Goal: Task Accomplishment & Management: Manage account settings

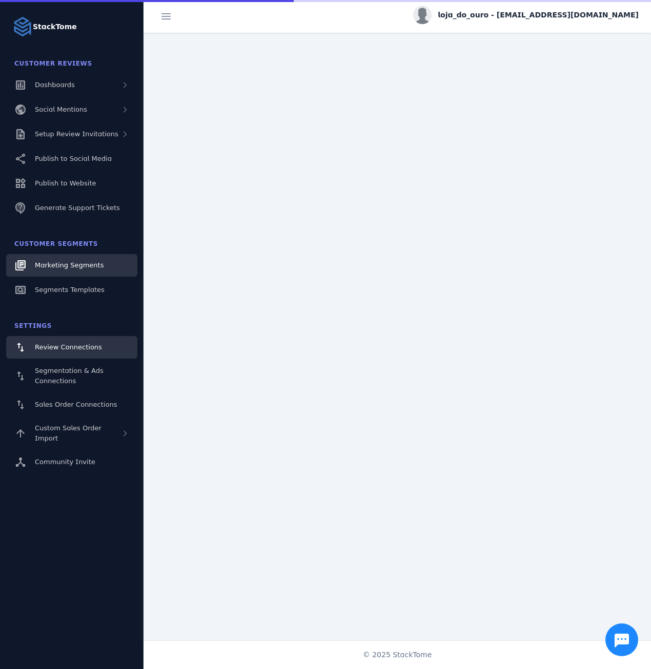
click at [87, 262] on span "Marketing Segments" at bounding box center [69, 265] width 69 height 8
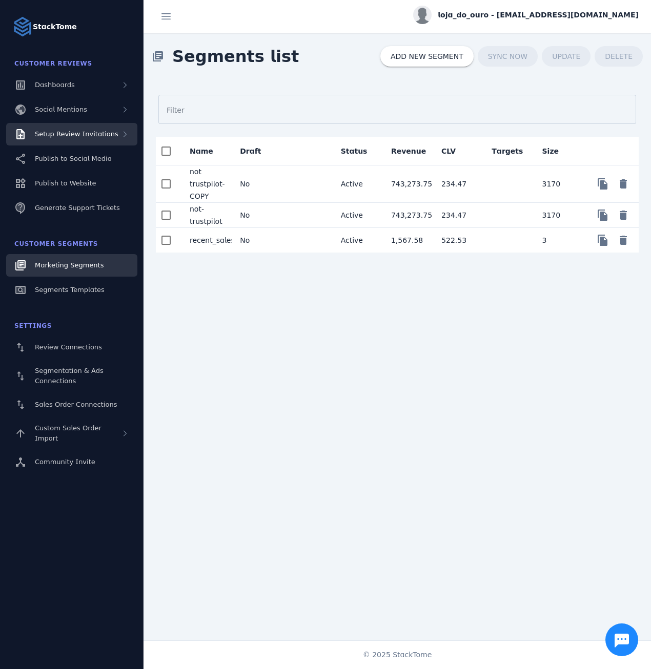
click at [94, 134] on span "Setup Review Invitations" at bounding box center [77, 134] width 84 height 8
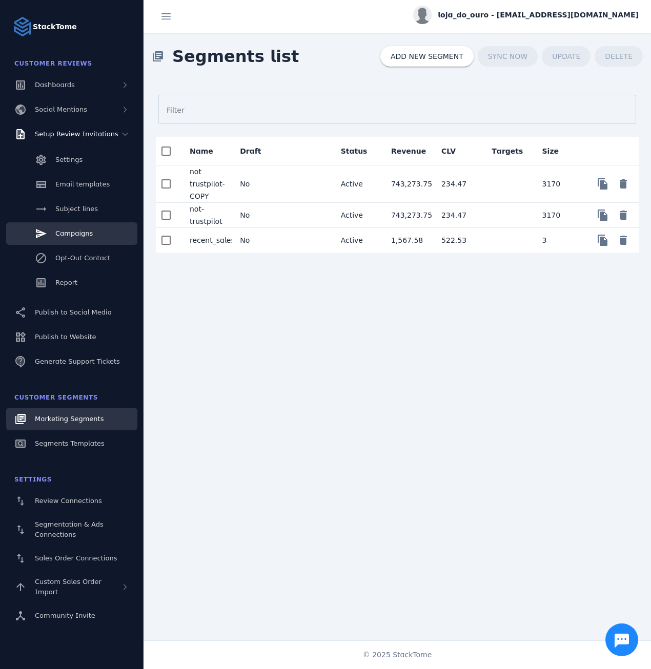
click at [81, 233] on span "Campaigns" at bounding box center [73, 234] width 37 height 8
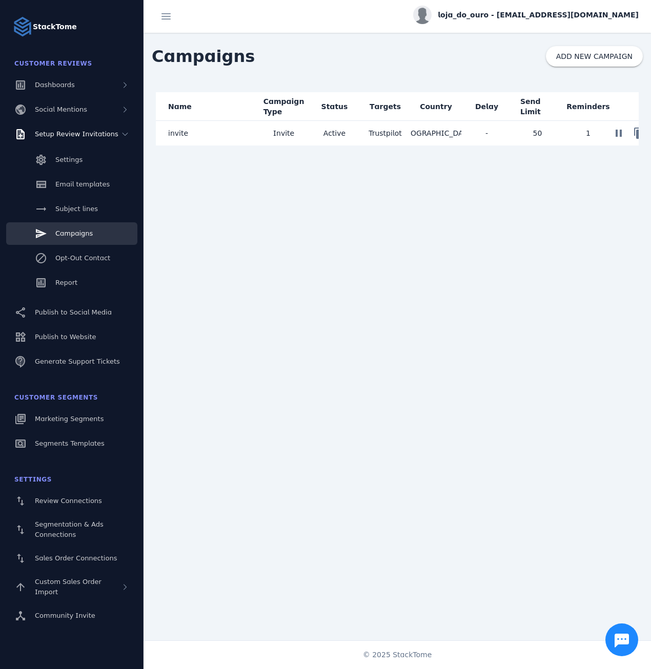
click at [297, 132] on mat-cell "Invite" at bounding box center [283, 133] width 51 height 25
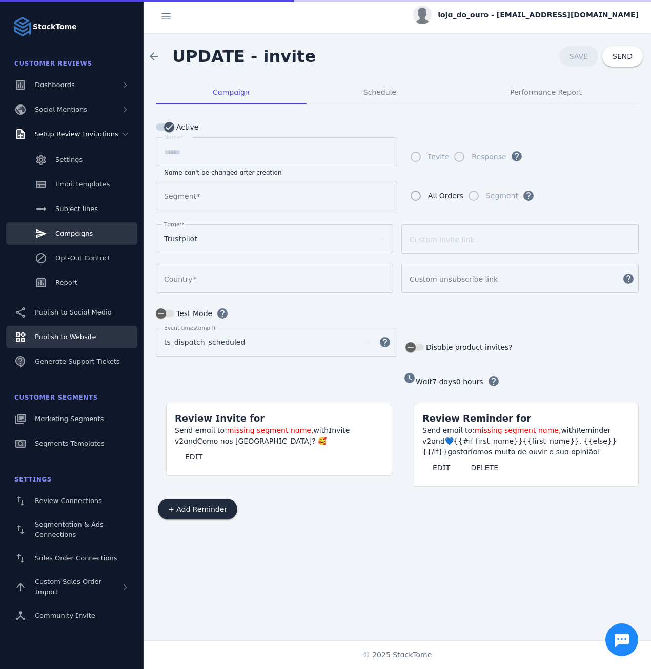
type input "********"
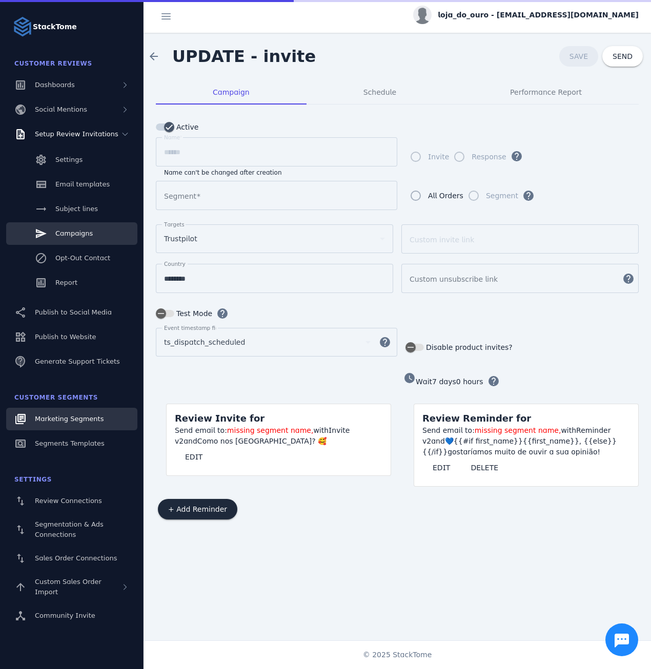
type input "**********"
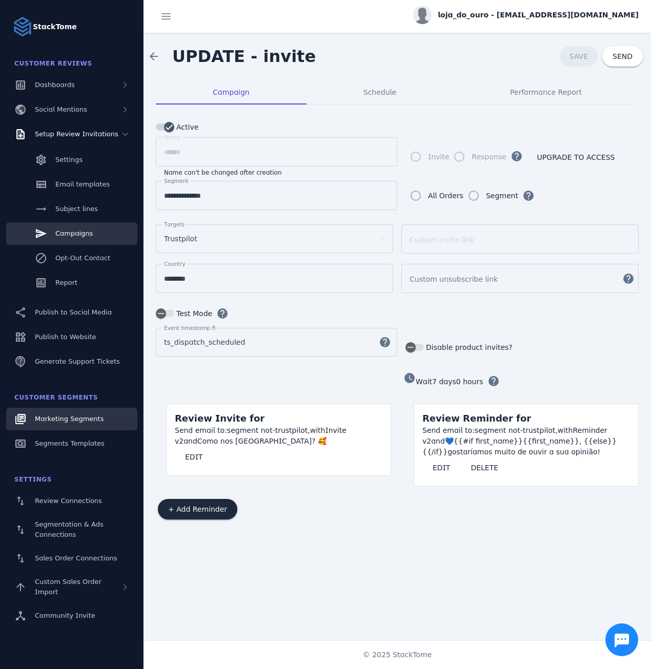
click at [61, 414] on div "Marketing Segments" at bounding box center [69, 419] width 69 height 10
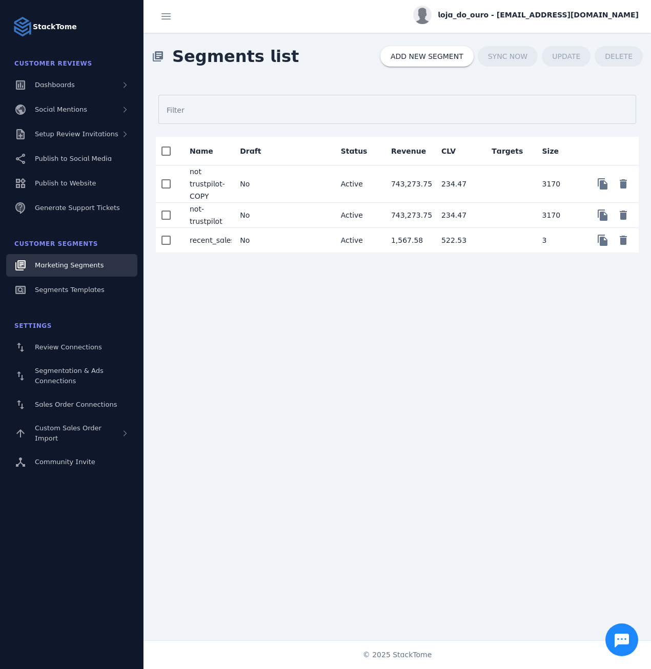
click at [216, 215] on mat-cell "not-trustpilot" at bounding box center [206, 215] width 50 height 25
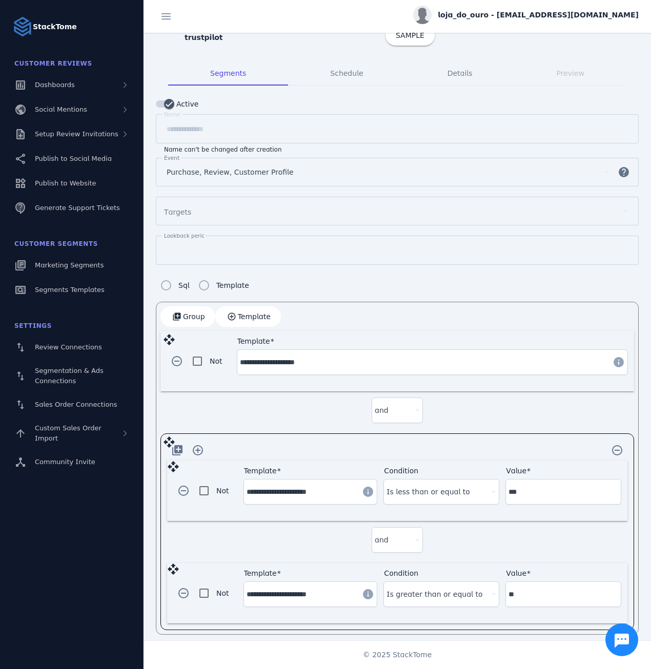
scroll to position [33, 0]
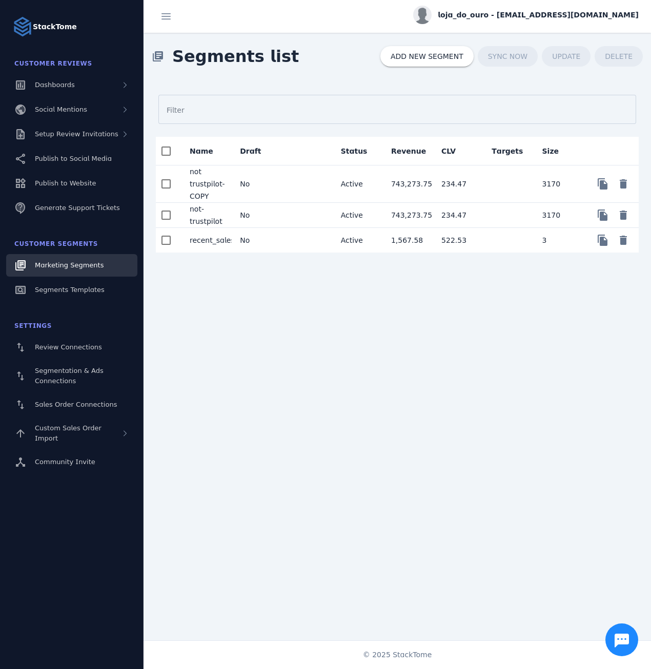
click at [526, 16] on span "loja_do_ouro - cs_lojo@stacktome.com" at bounding box center [538, 15] width 201 height 11
click at [593, 96] on span "Sign out" at bounding box center [607, 99] width 30 height 12
